Goal: Obtain resource: Download file/media

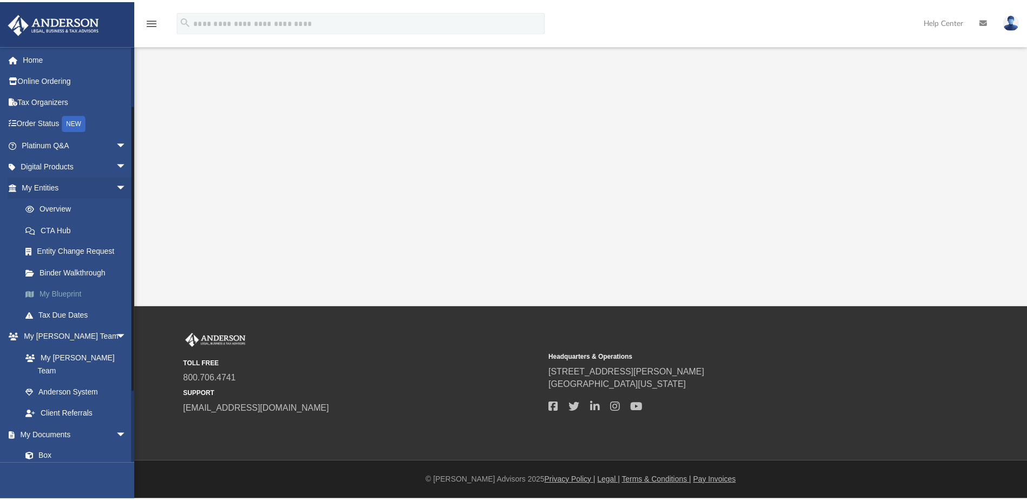
scroll to position [180, 0]
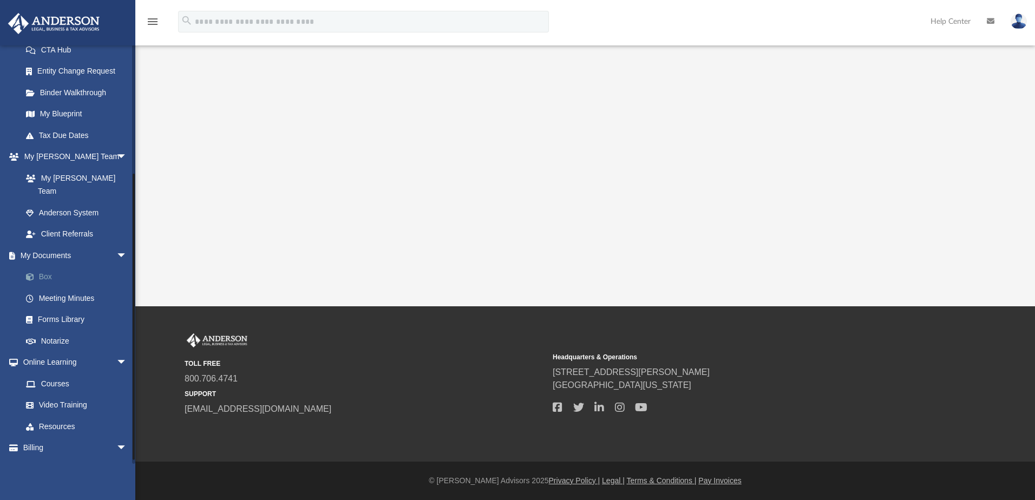
click at [41, 266] on link "Box" at bounding box center [79, 277] width 128 height 22
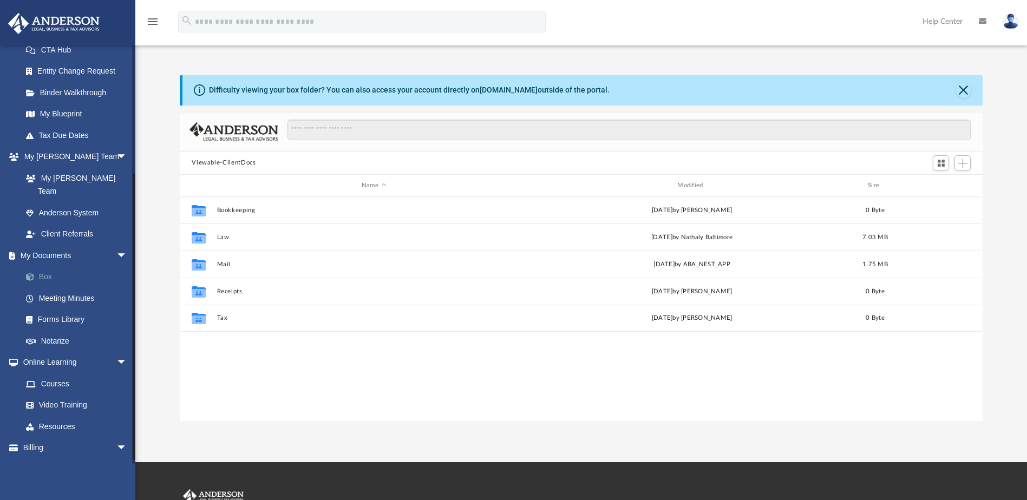
scroll to position [238, 794]
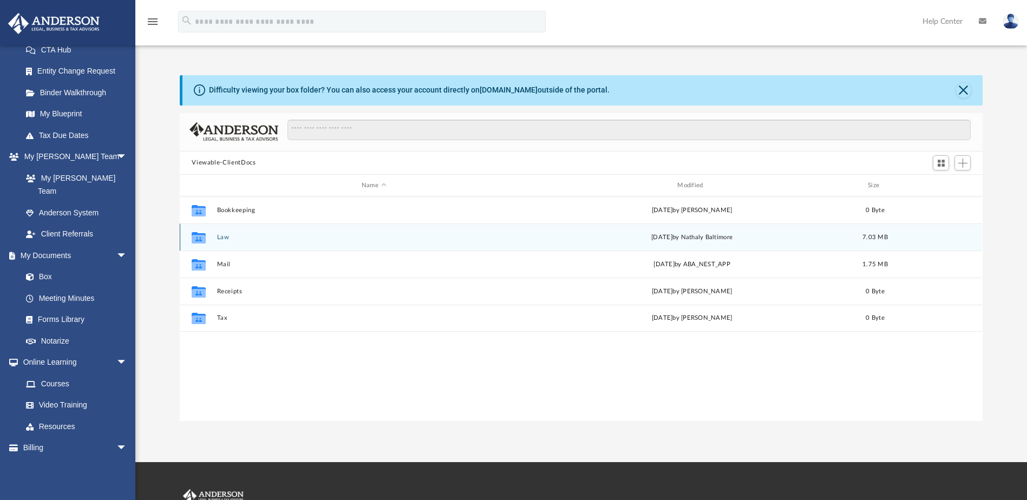
click at [220, 235] on button "Law" at bounding box center [373, 237] width 313 height 7
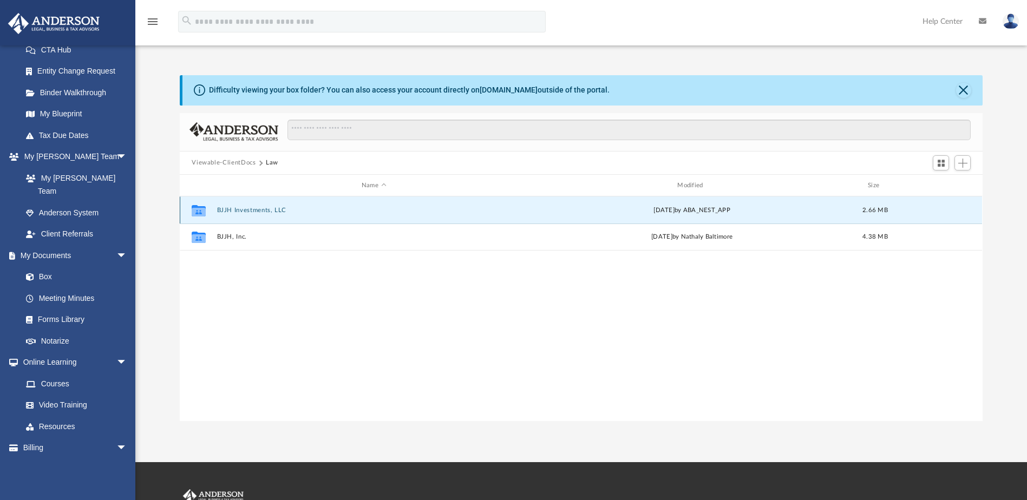
click at [225, 210] on button "BJJH Investments, LLC" at bounding box center [373, 210] width 313 height 7
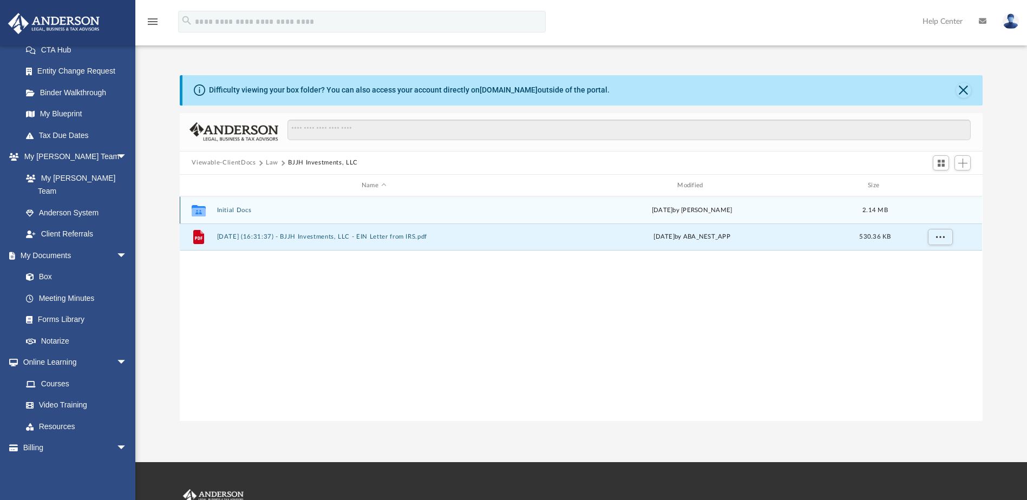
drag, startPoint x: 221, startPoint y: 235, endPoint x: 222, endPoint y: 208, distance: 27.1
click at [222, 208] on div "Collaborated Folder Initial Docs [DATE] by [PERSON_NAME] 2.14 MB File [DATE] (1…" at bounding box center [581, 223] width 802 height 54
click at [222, 208] on button "Initial Docs" at bounding box center [373, 210] width 313 height 7
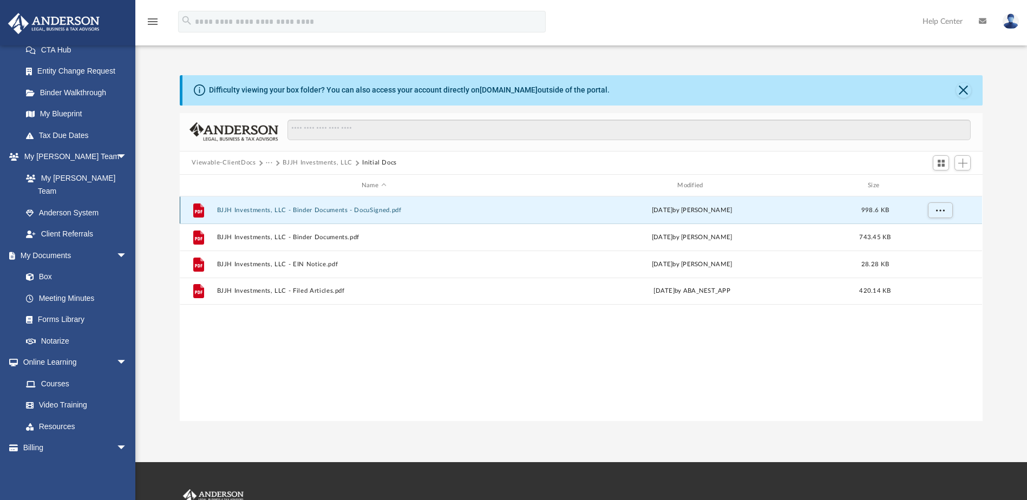
click at [244, 208] on button "BJJH Investments, LLC - Binder Documents - DocuSigned.pdf" at bounding box center [373, 210] width 313 height 7
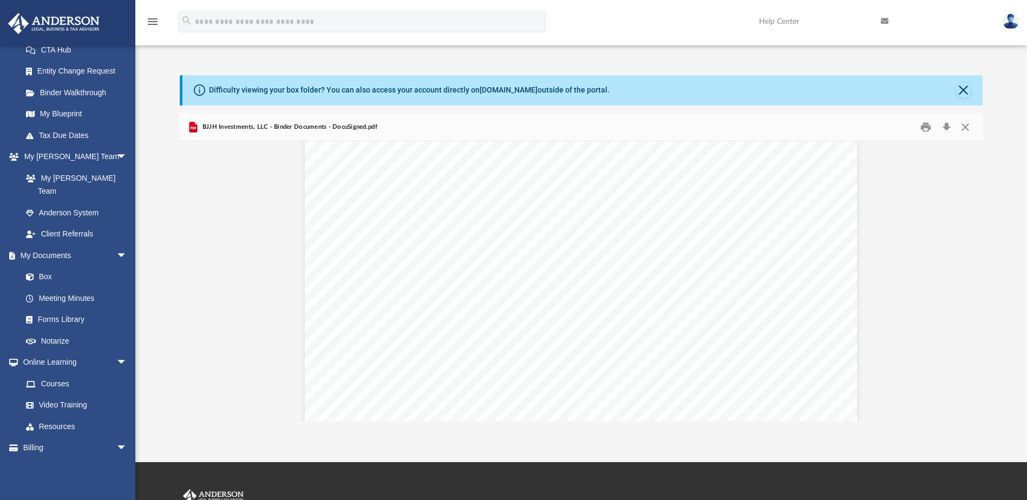
scroll to position [5619, 0]
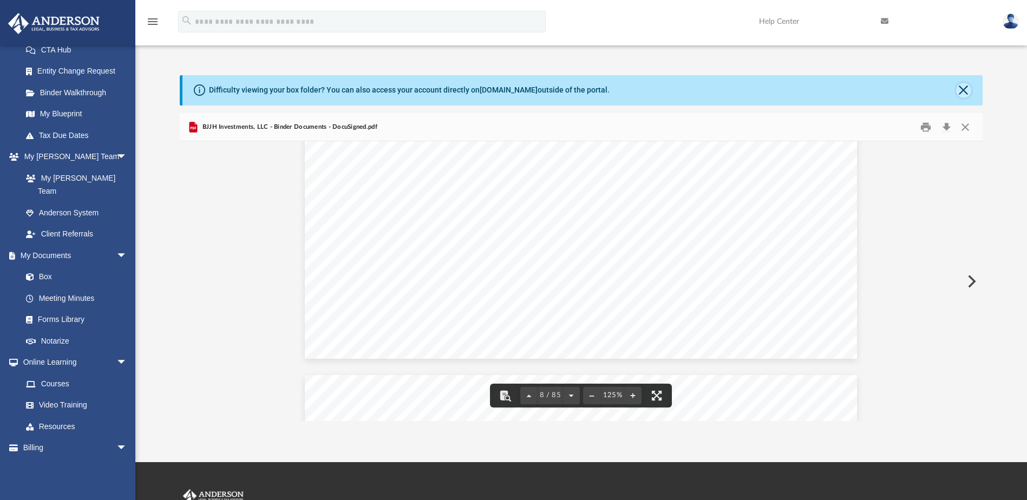
click at [962, 87] on button "Close" at bounding box center [963, 90] width 15 height 15
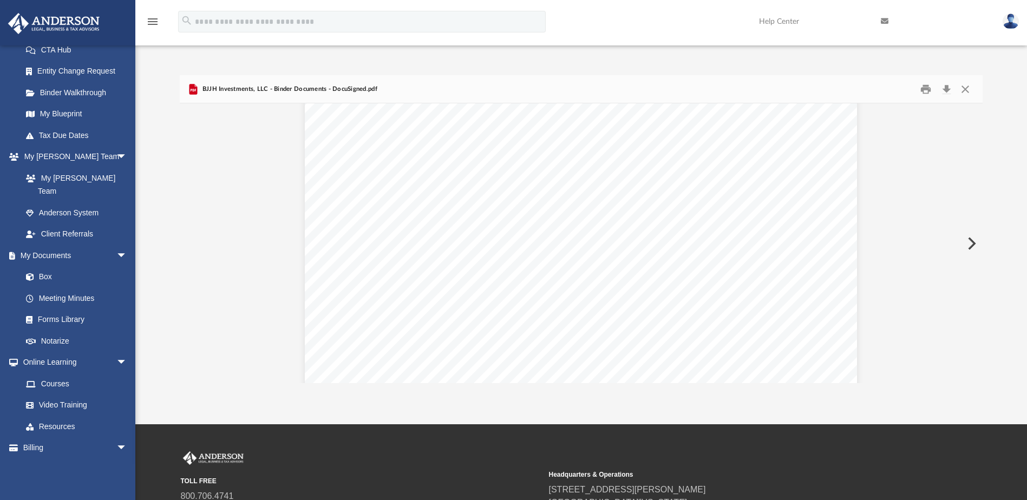
scroll to position [0, 0]
